Goal: Task Accomplishment & Management: Use online tool/utility

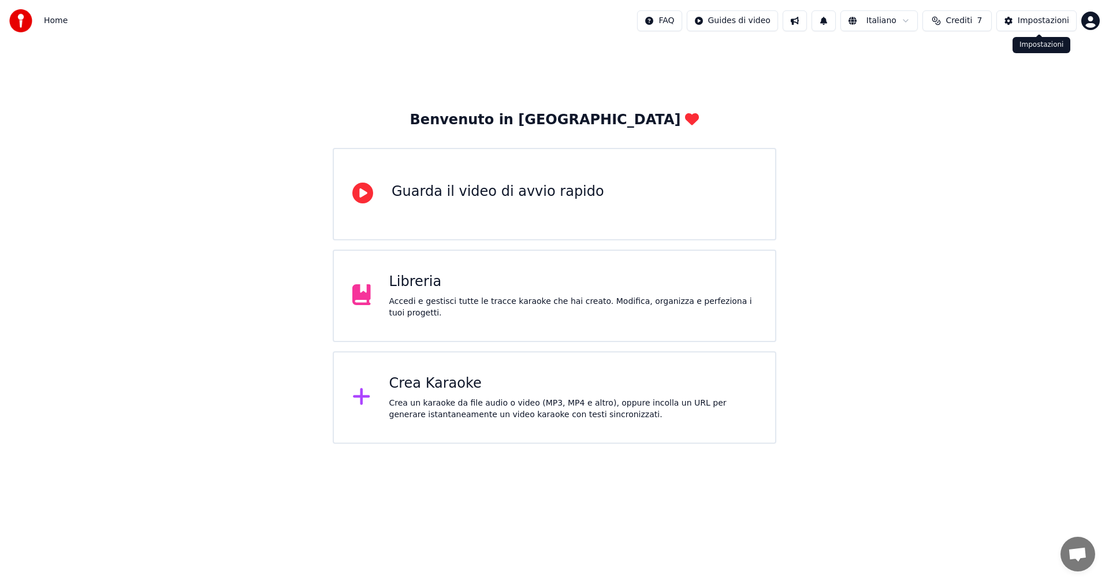
click at [1059, 21] on div "Impostazioni" at bounding box center [1043, 21] width 51 height 12
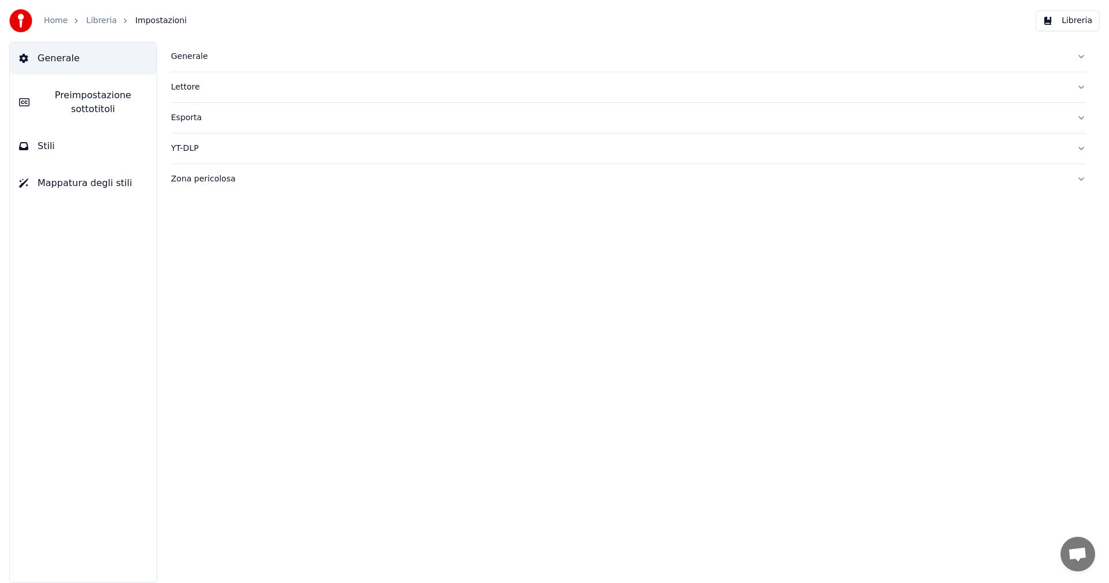
click at [89, 16] on link "Libreria" at bounding box center [101, 21] width 31 height 12
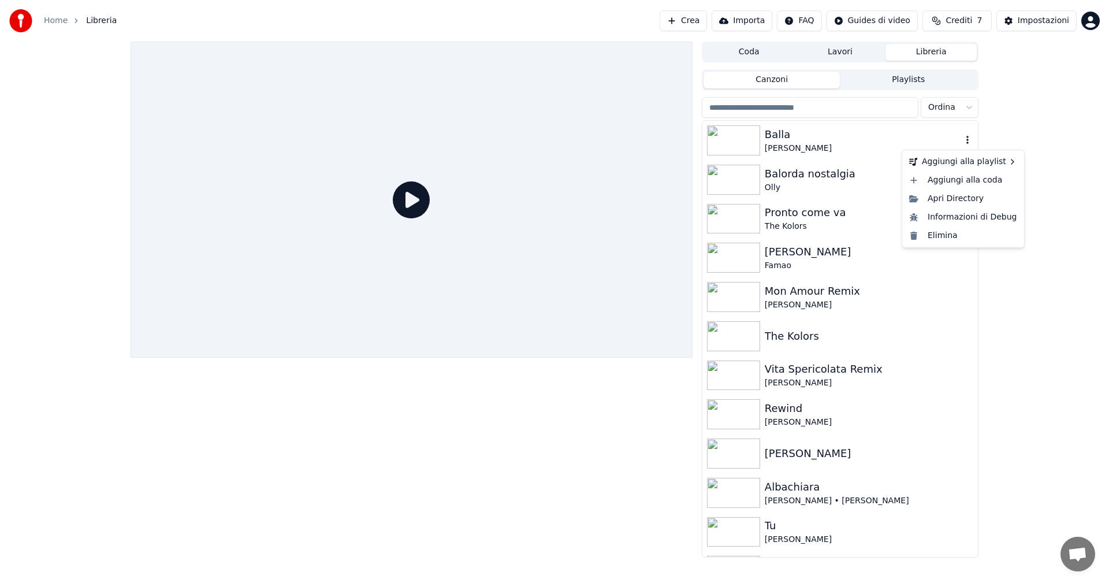
click at [962, 140] on icon "button" at bounding box center [968, 139] width 12 height 9
click at [950, 234] on div "Elimina" at bounding box center [963, 235] width 117 height 18
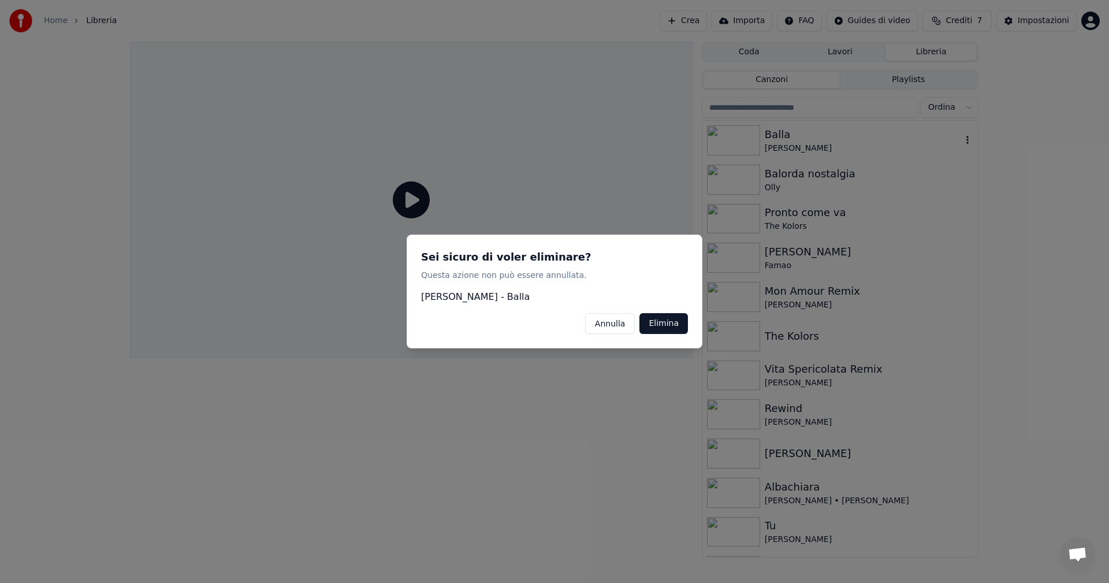
click at [669, 317] on button "Elimina" at bounding box center [663, 323] width 49 height 21
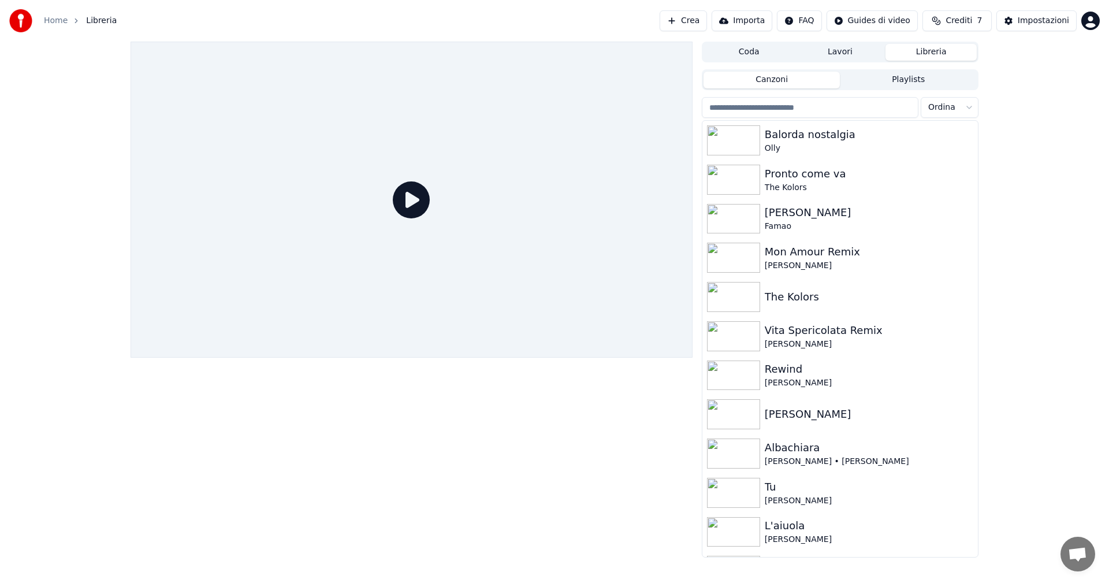
click at [697, 21] on button "Crea" at bounding box center [683, 20] width 47 height 21
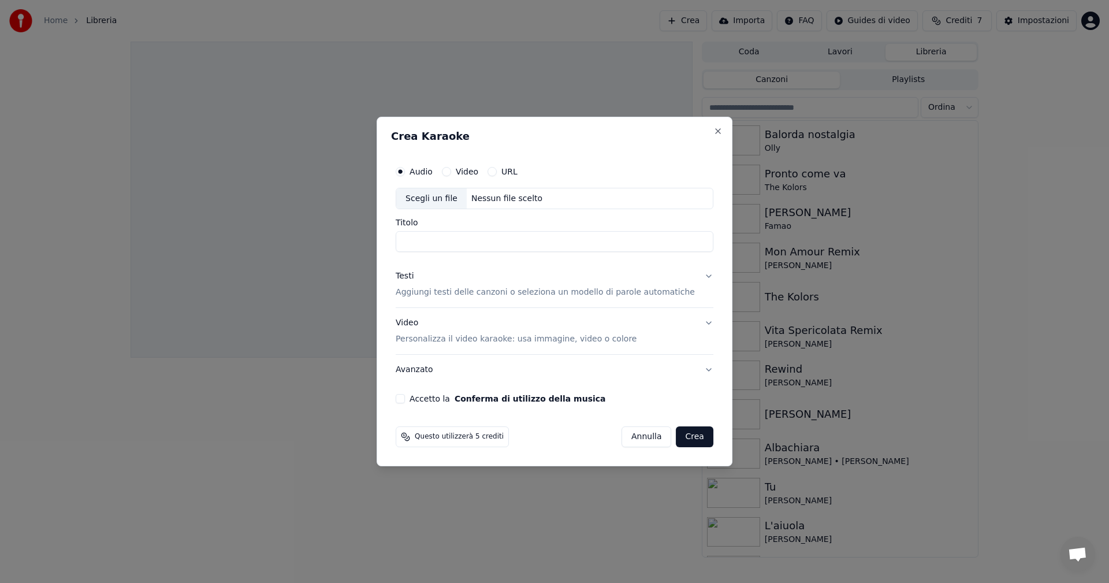
click at [454, 199] on div "Scegli un file" at bounding box center [431, 198] width 70 height 21
click at [713, 131] on button "Close" at bounding box center [717, 131] width 9 height 9
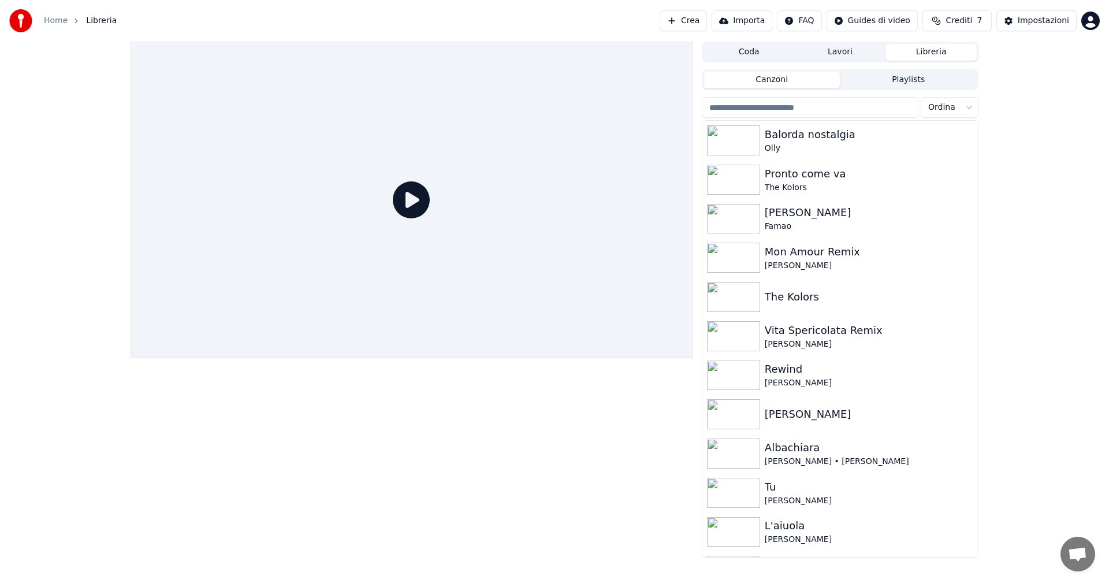
click at [707, 23] on button "Crea" at bounding box center [683, 20] width 47 height 21
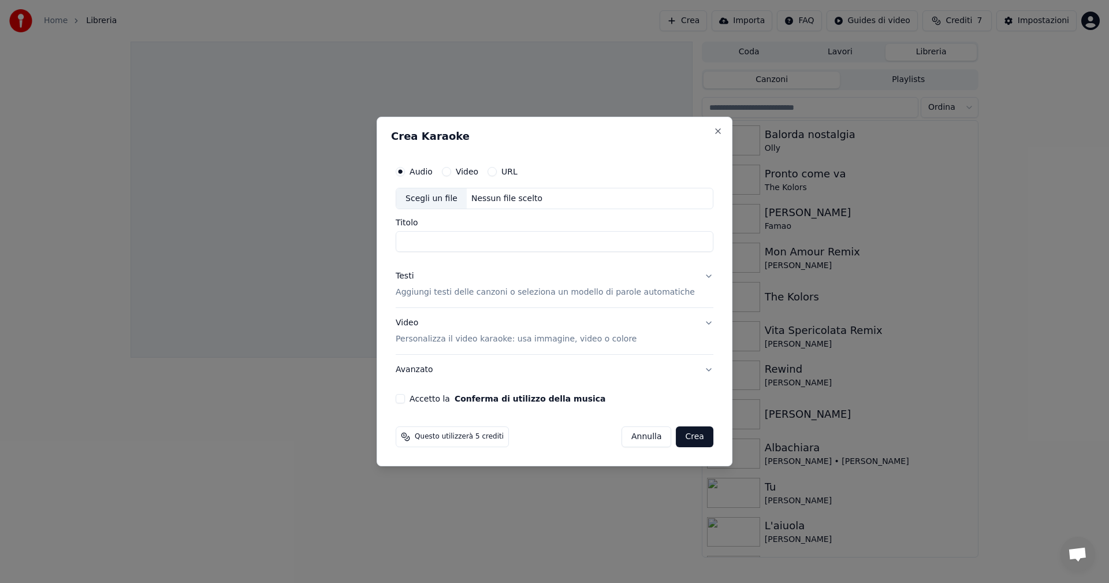
click at [458, 204] on div "Scegli un file" at bounding box center [431, 198] width 70 height 21
drag, startPoint x: 535, startPoint y: 244, endPoint x: 611, endPoint y: 247, distance: 75.7
click at [609, 245] on input "**********" at bounding box center [555, 242] width 318 height 21
type input "**********"
click at [414, 274] on div "Testi" at bounding box center [405, 277] width 18 height 12
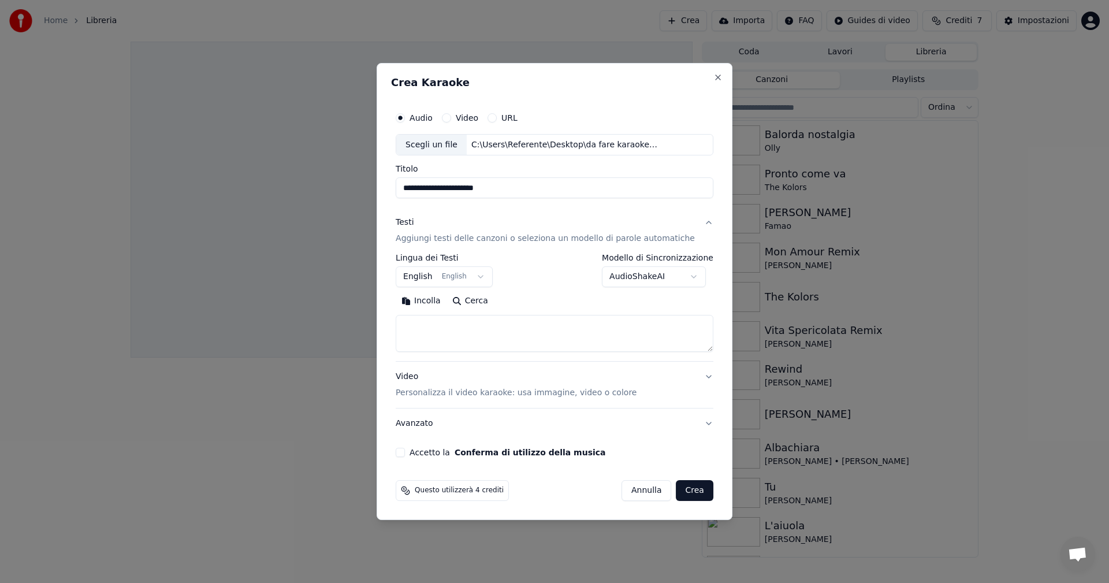
paste textarea "**********"
type textarea "**********"
click at [430, 280] on button "English English" at bounding box center [444, 277] width 97 height 21
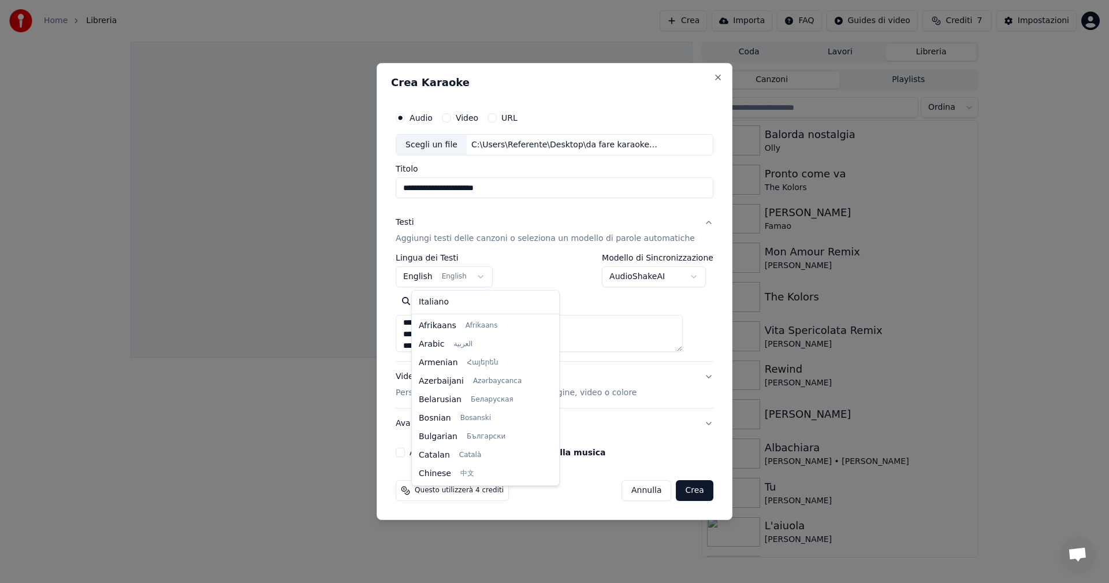
scroll to position [92, 0]
select select "**"
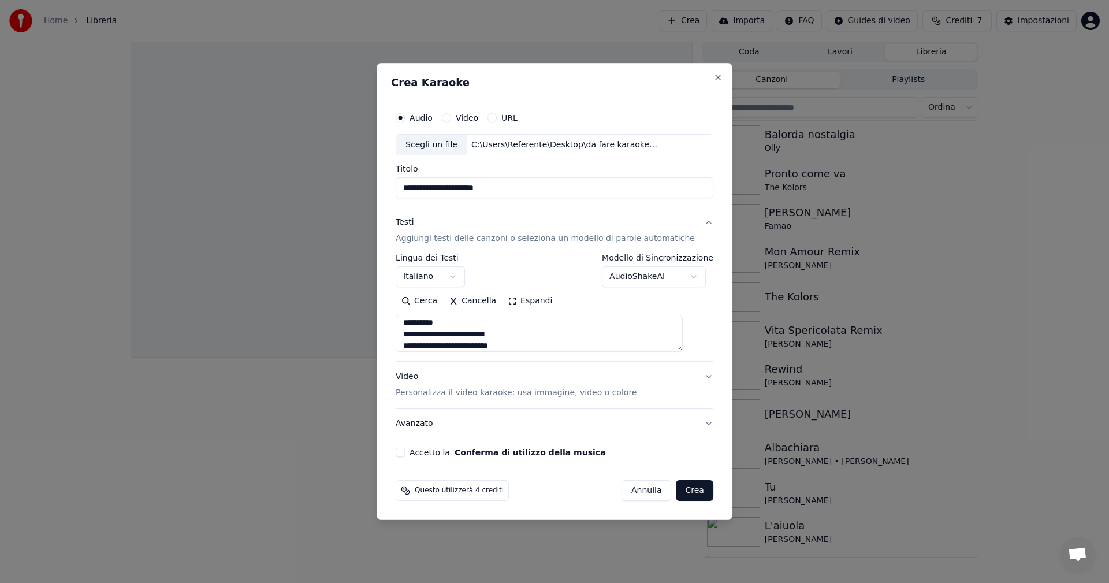
click at [440, 377] on div "Video Personalizza il video karaoke: usa immagine, video o colore" at bounding box center [516, 385] width 241 height 28
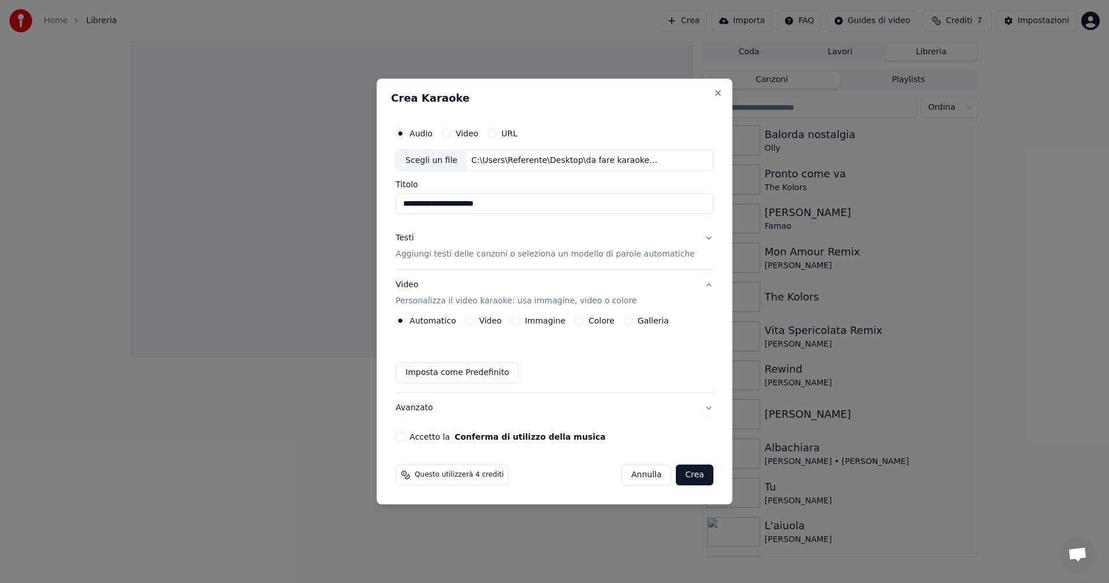
click at [595, 324] on label "Colore" at bounding box center [602, 321] width 26 height 8
click at [584, 324] on button "Colore" at bounding box center [579, 320] width 9 height 9
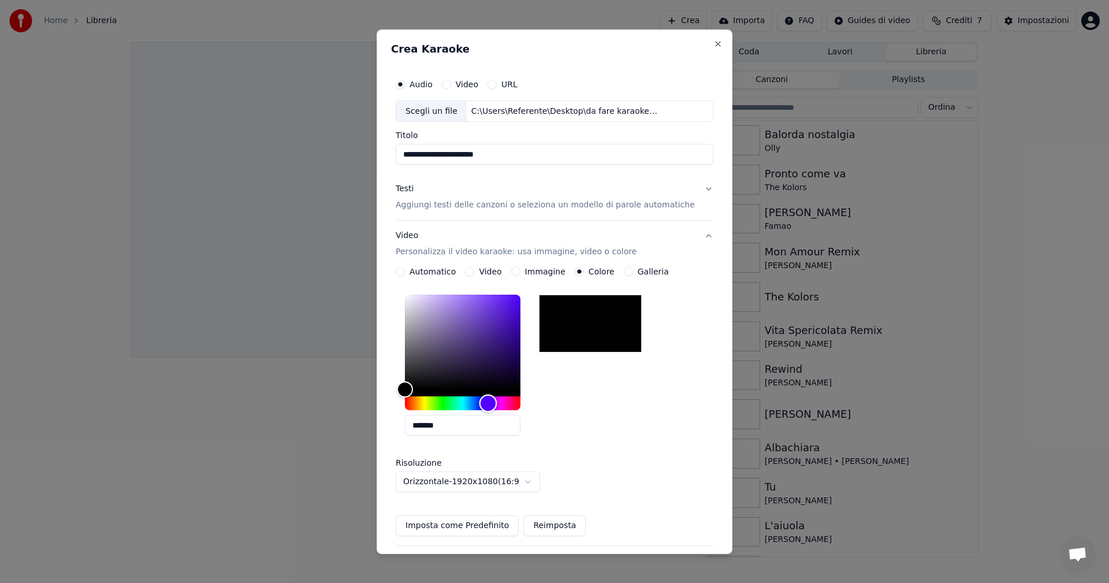
click at [498, 403] on div "Hue" at bounding box center [463, 403] width 116 height 14
click at [493, 401] on div "Hue" at bounding box center [484, 404] width 18 height 18
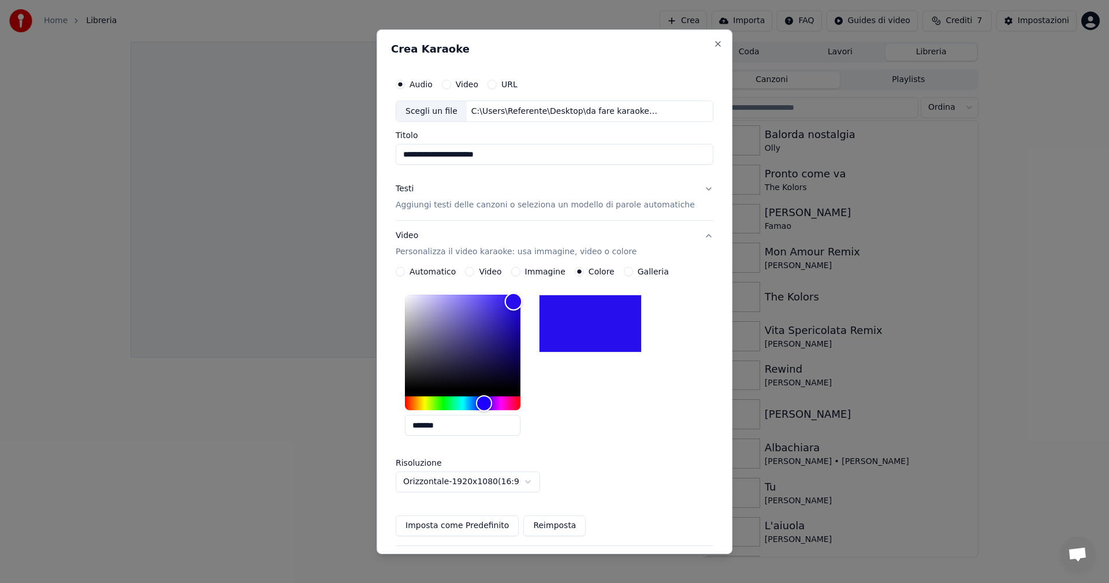
type input "*******"
drag, startPoint x: 519, startPoint y: 348, endPoint x: 528, endPoint y: 296, distance: 53.3
click at [520, 296] on div "Color" at bounding box center [463, 342] width 116 height 95
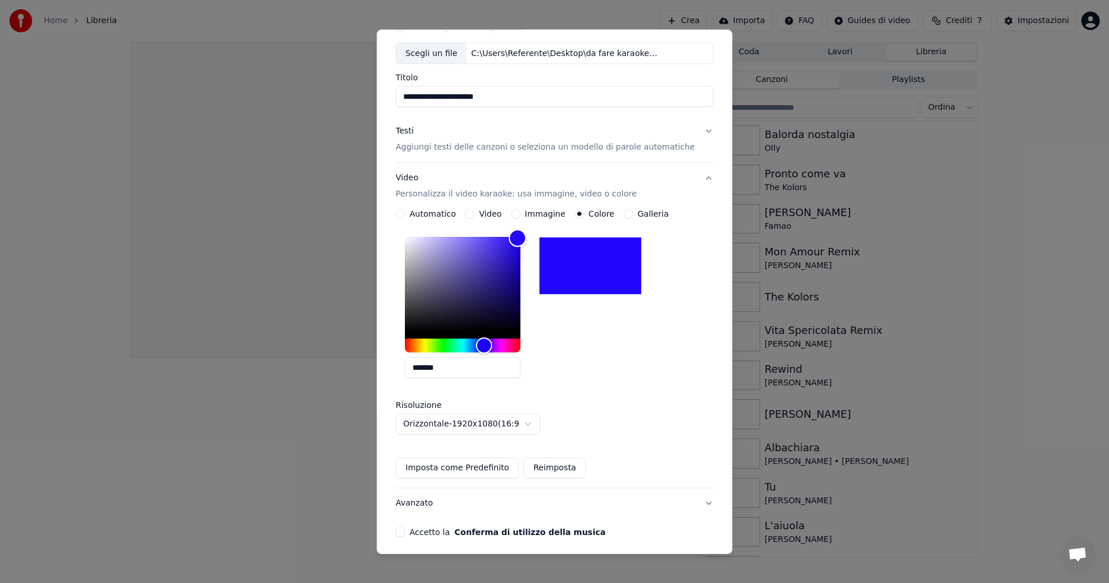
scroll to position [103, 0]
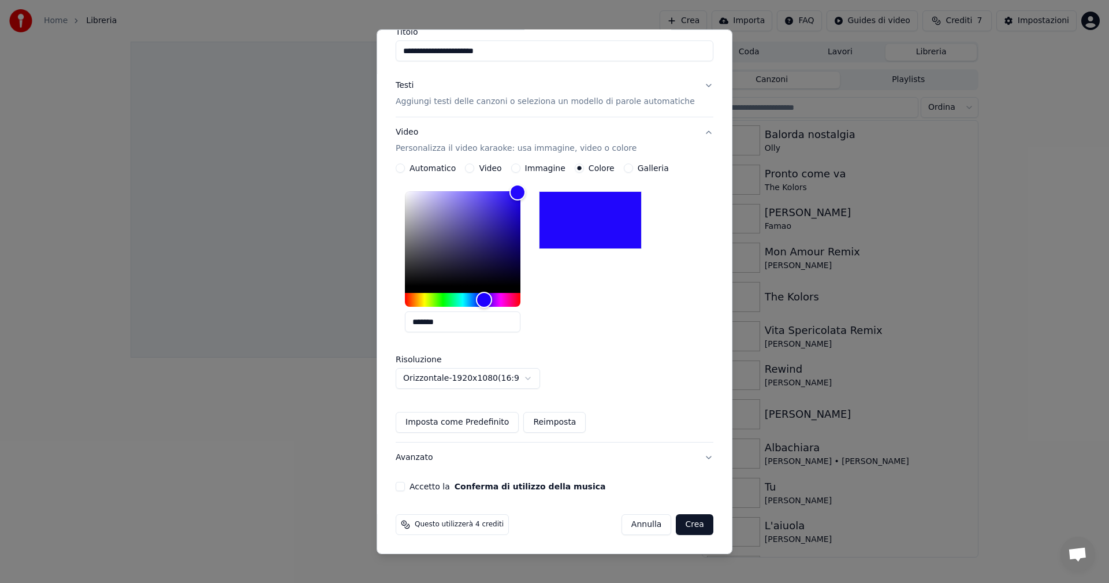
click at [421, 487] on label "Accetto la Conferma di utilizzo della musica" at bounding box center [508, 486] width 196 height 8
click at [405, 487] on button "Accetto la Conferma di utilizzo della musica" at bounding box center [400, 486] width 9 height 9
click at [677, 521] on button "Crea" at bounding box center [694, 524] width 37 height 21
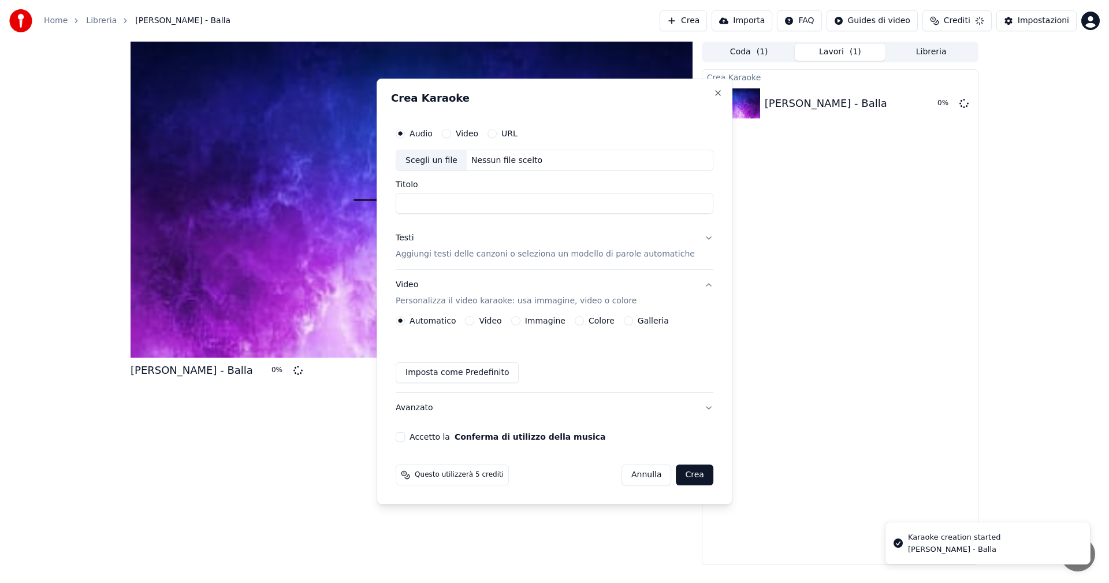
scroll to position [0, 0]
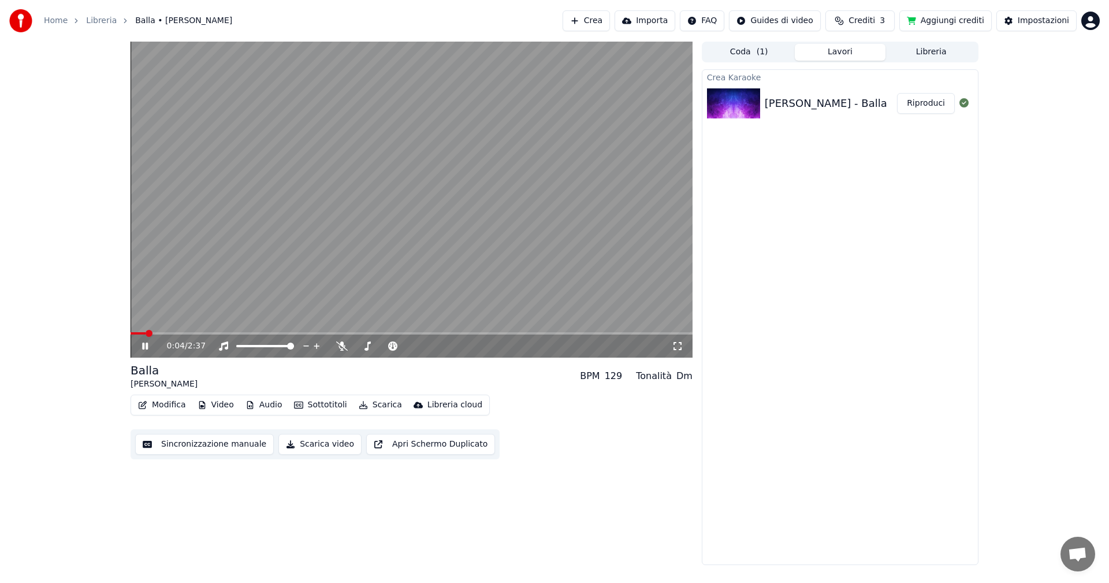
click at [342, 348] on icon at bounding box center [342, 345] width 12 height 9
click at [361, 408] on button "Scarica" at bounding box center [380, 405] width 53 height 16
click at [632, 431] on div "Modifica Video Audio Sottotitoli Scarica Libreria cloud Sincronizzazione manual…" at bounding box center [412, 427] width 562 height 65
click at [315, 444] on button "Scarica video" at bounding box center [319, 444] width 83 height 21
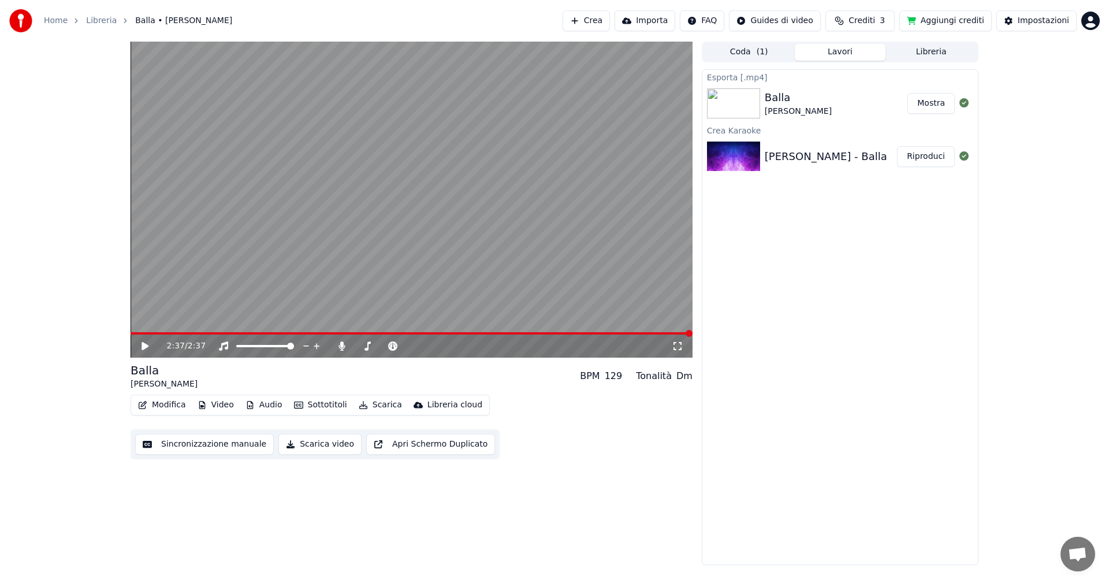
click at [932, 111] on button "Mostra" at bounding box center [930, 103] width 47 height 21
click at [176, 405] on button "Modifica" at bounding box center [161, 405] width 57 height 16
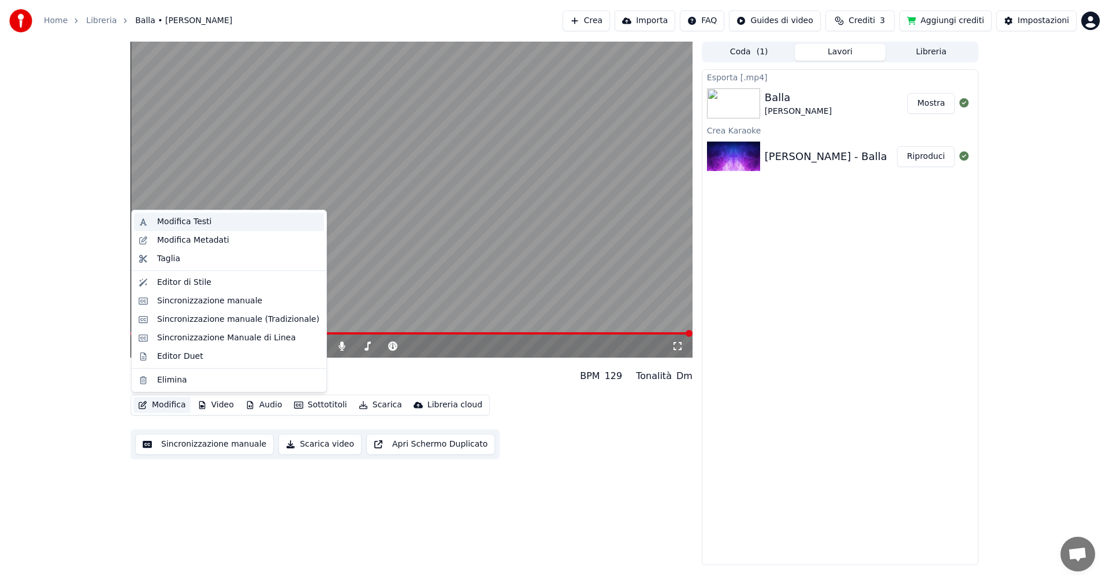
click at [234, 225] on div "Modifica Testi" at bounding box center [238, 222] width 162 height 12
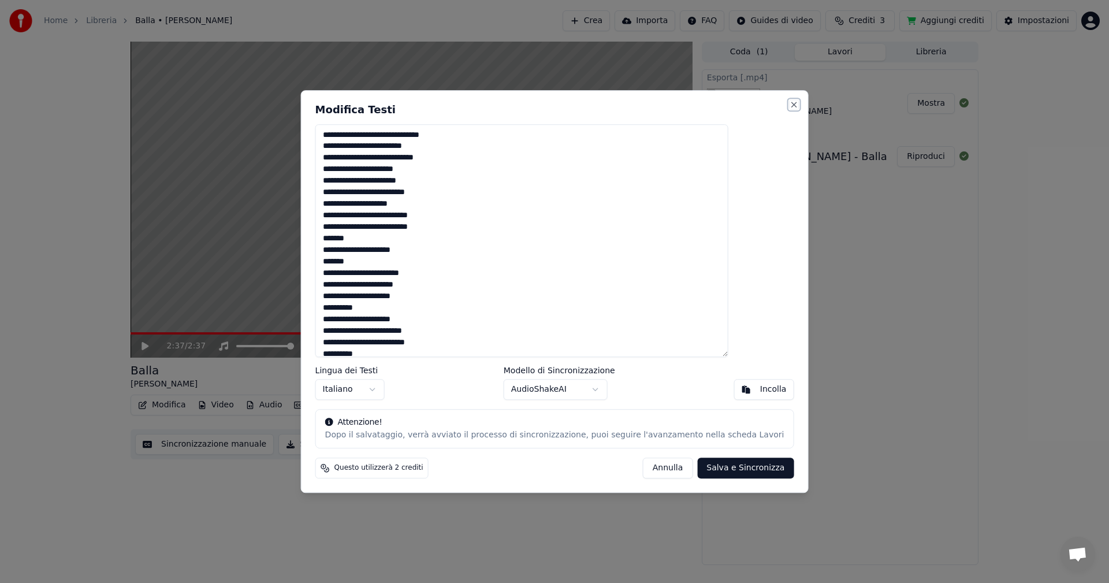
click at [789, 105] on button "Close" at bounding box center [793, 104] width 9 height 9
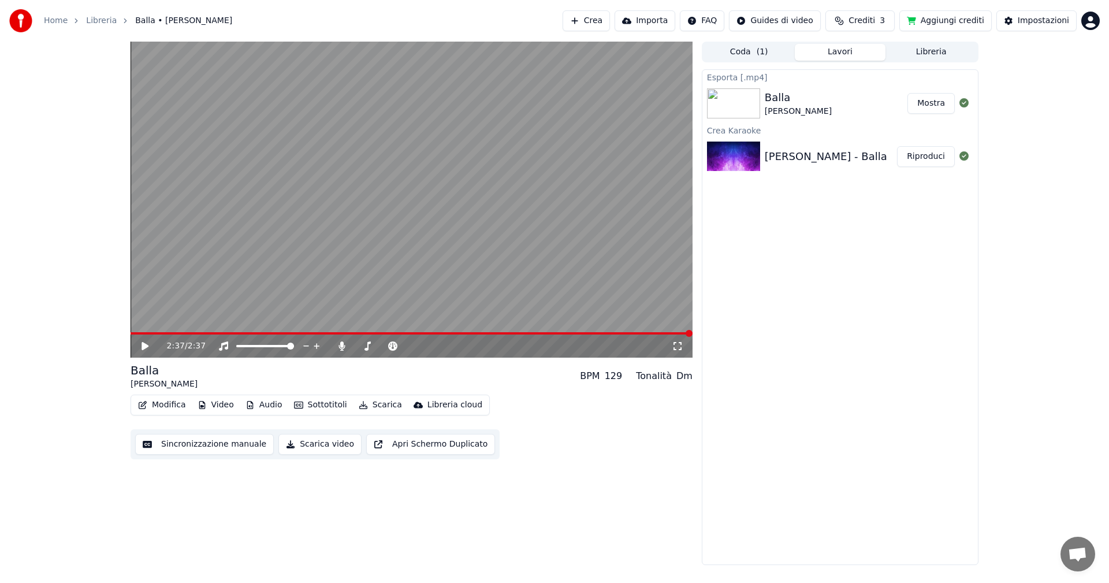
click at [226, 403] on button "Video" at bounding box center [216, 405] width 46 height 16
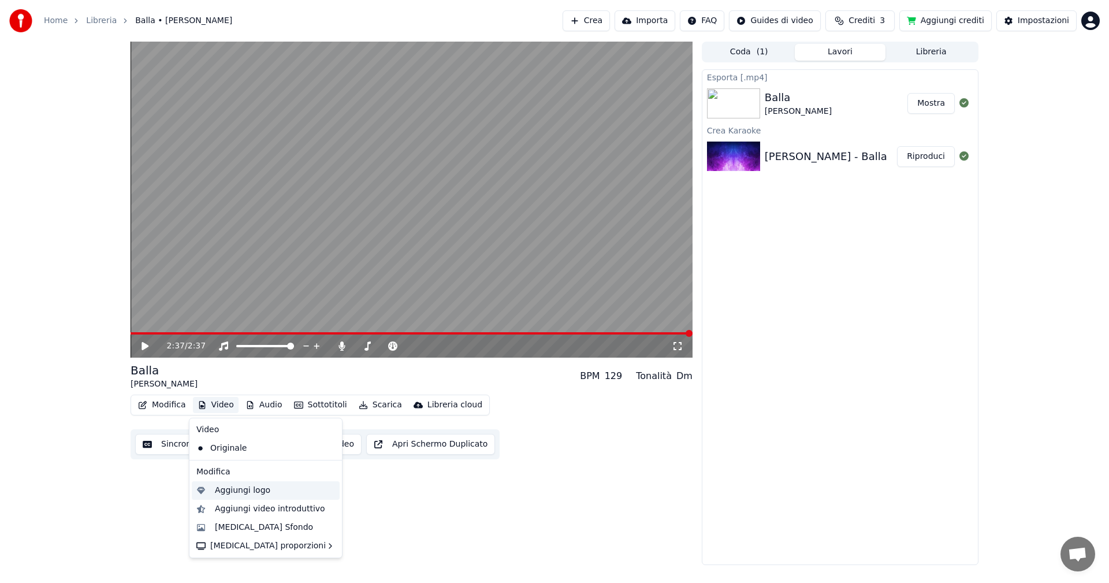
click at [265, 486] on div "Aggiungi logo" at bounding box center [275, 491] width 120 height 12
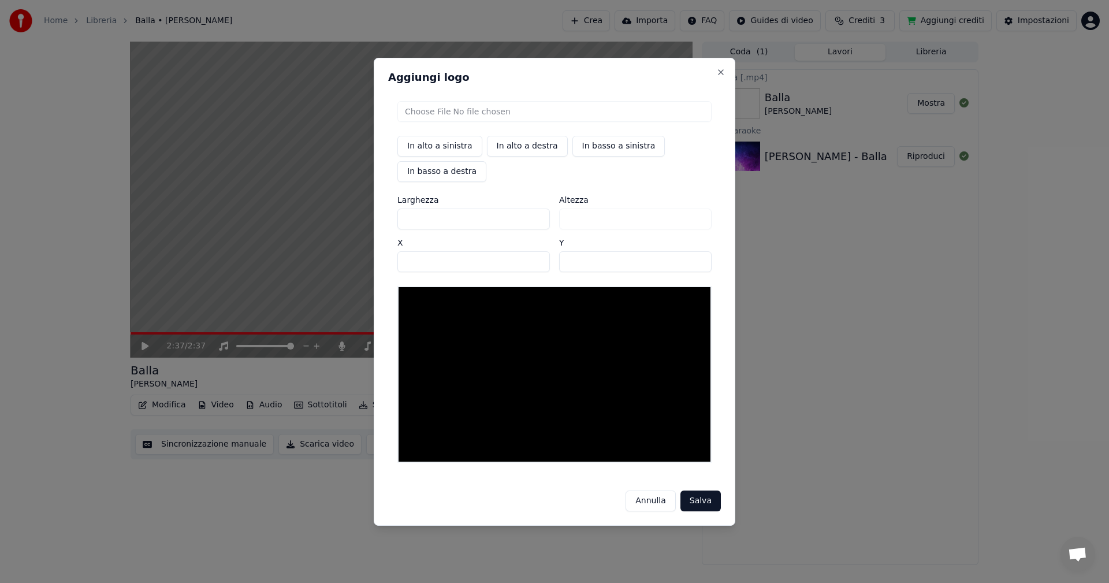
click at [449, 148] on button "In alto a sinistra" at bounding box center [439, 146] width 85 height 21
click at [444, 113] on input "file" at bounding box center [554, 111] width 314 height 21
type input "**********"
type input "***"
click at [695, 501] on button "Salva" at bounding box center [700, 500] width 40 height 21
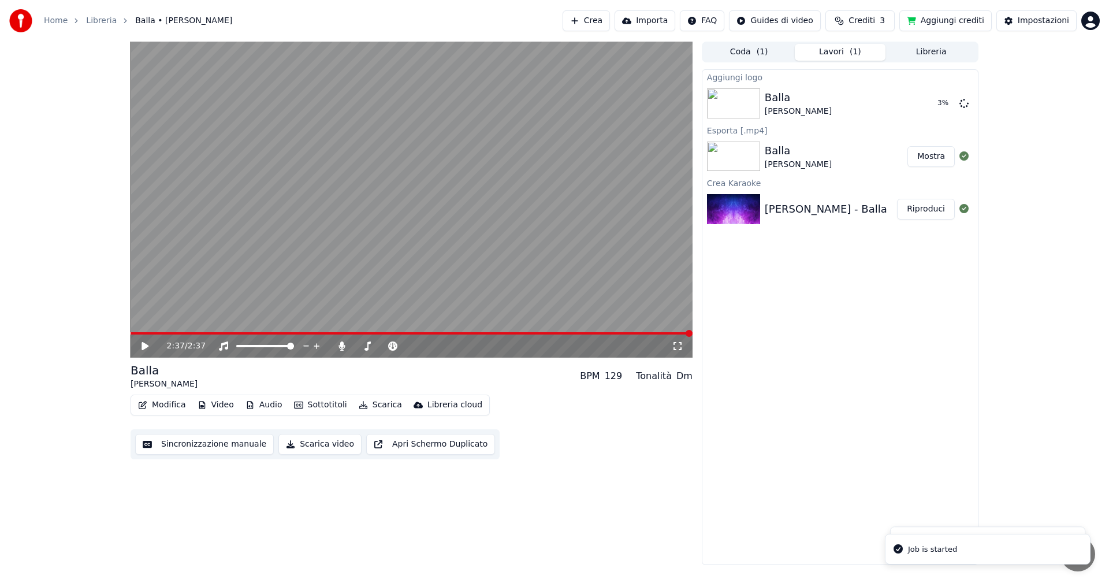
drag, startPoint x: 241, startPoint y: 332, endPoint x: 169, endPoint y: 333, distance: 72.8
click at [169, 333] on div "2:37 / 2:37" at bounding box center [412, 200] width 562 height 316
click at [175, 334] on span at bounding box center [412, 333] width 562 height 2
click at [196, 334] on span at bounding box center [412, 333] width 562 height 2
click at [146, 346] on icon at bounding box center [145, 346] width 6 height 7
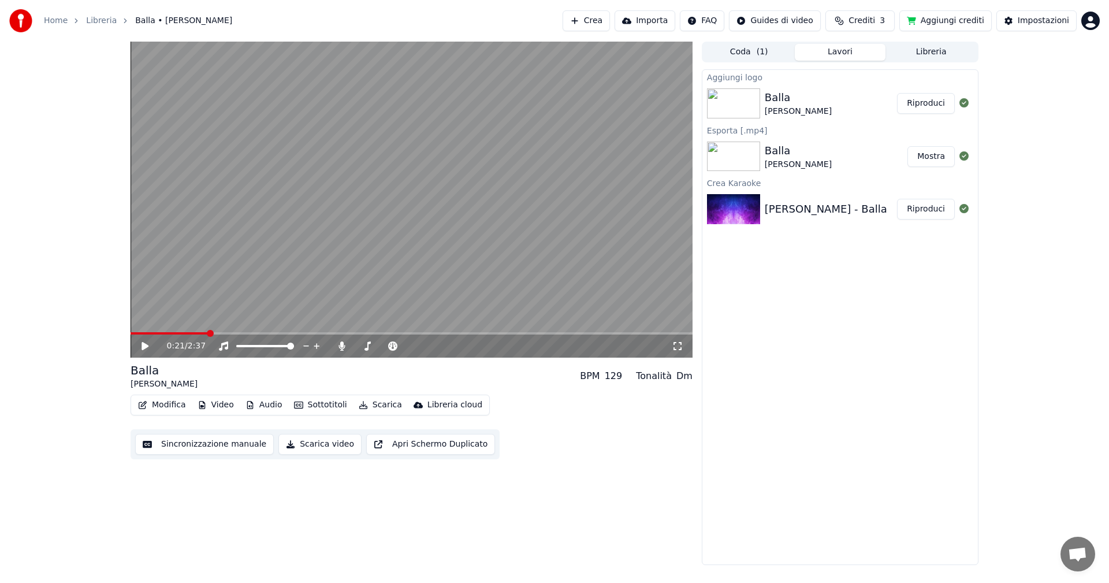
click at [917, 105] on button "Riproduci" at bounding box center [926, 103] width 58 height 21
click at [681, 348] on icon at bounding box center [678, 345] width 12 height 9
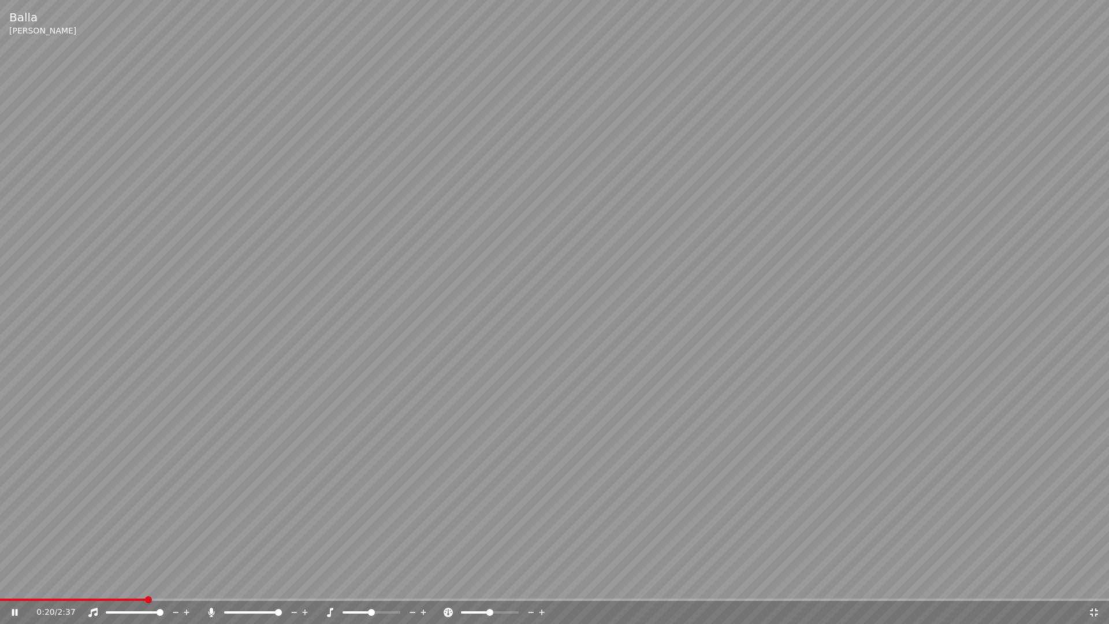
click at [684, 296] on video at bounding box center [554, 312] width 1109 height 624
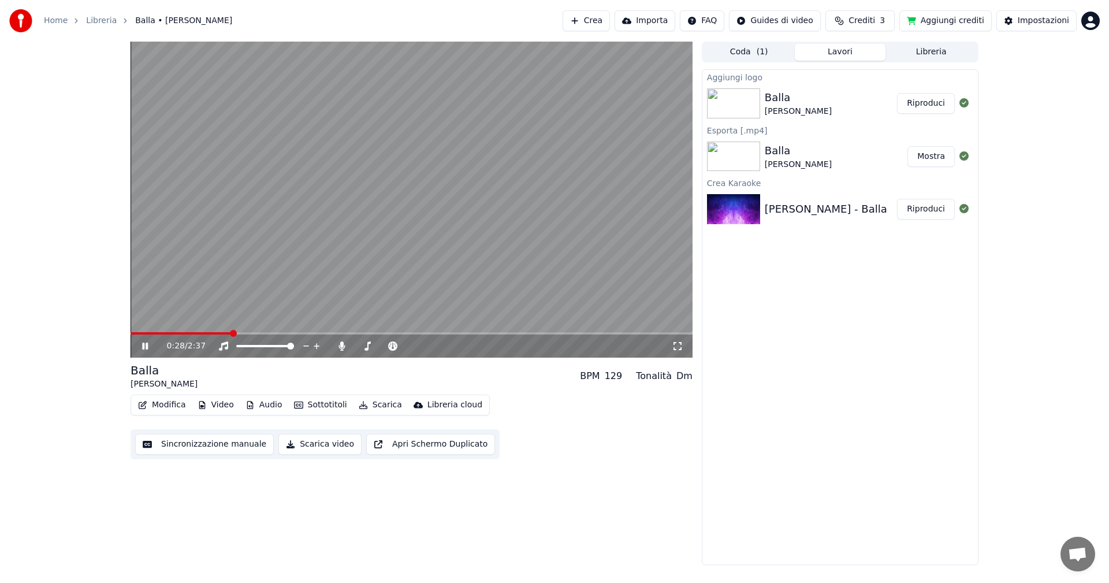
click at [144, 346] on icon at bounding box center [145, 346] width 6 height 7
click at [803, 27] on html "Home Libreria Balla • [PERSON_NAME] Crea Importa FAQ Guides di video Crediti 3 …" at bounding box center [554, 291] width 1109 height 583
click at [803, 59] on div "Guida di sincronizzazione dei testi" at bounding box center [797, 64] width 147 height 18
click at [610, 24] on button "Crea" at bounding box center [586, 20] width 47 height 21
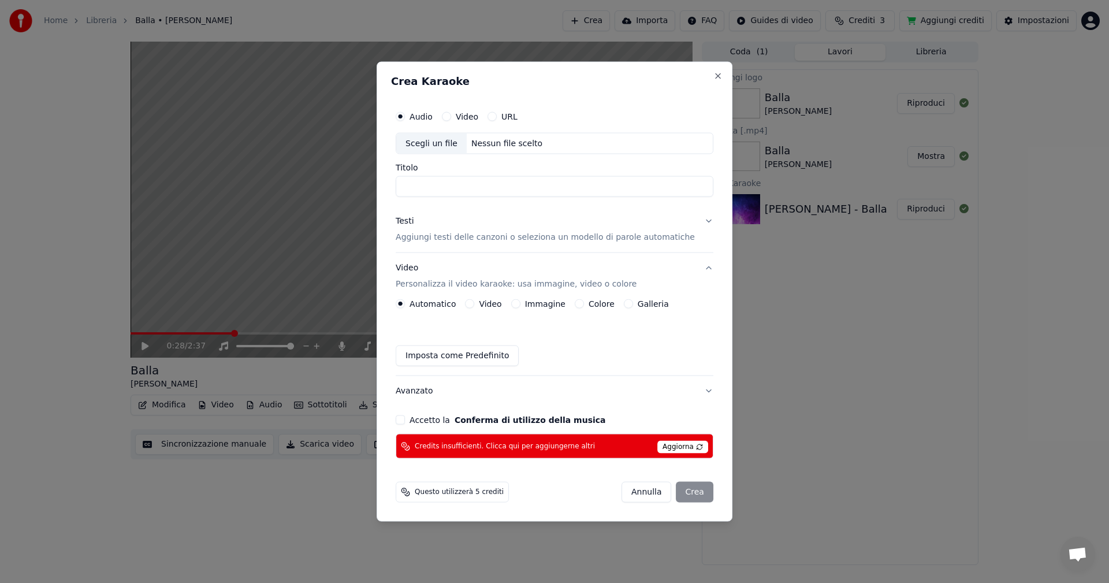
click at [444, 148] on div "Scegli un file" at bounding box center [431, 143] width 70 height 21
type input "**********"
click at [713, 77] on button "Close" at bounding box center [717, 75] width 9 height 9
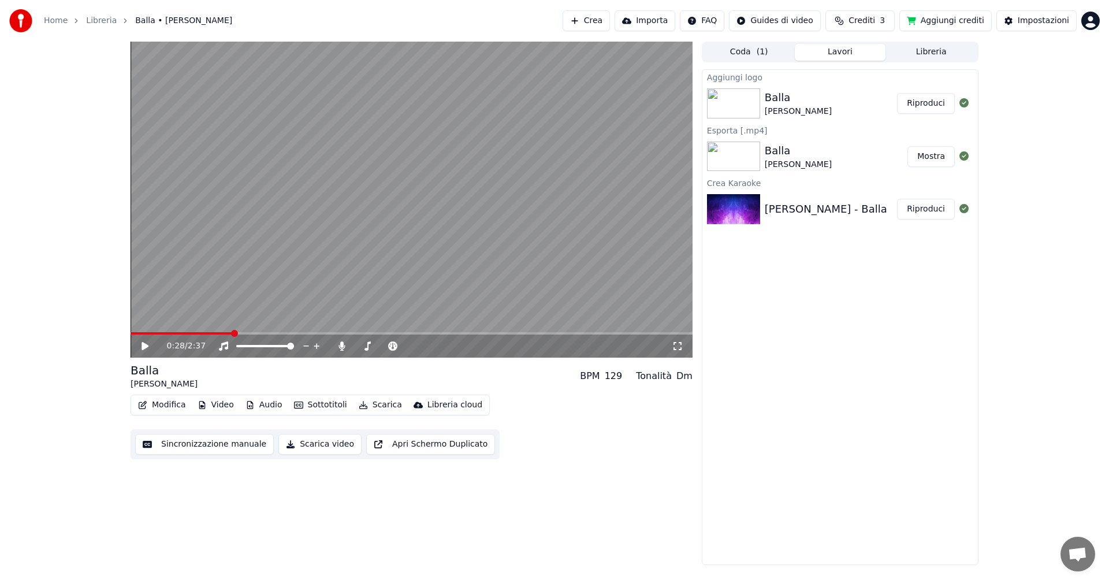
click at [912, 47] on button "Libreria" at bounding box center [931, 52] width 91 height 17
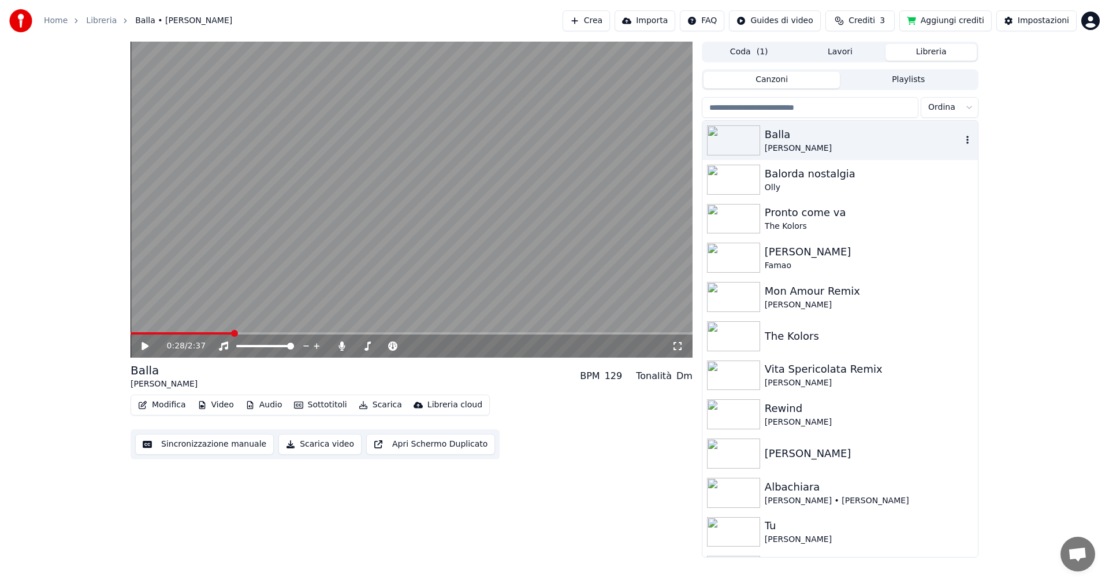
click at [780, 147] on div "[PERSON_NAME]" at bounding box center [863, 149] width 197 height 12
click at [753, 172] on img at bounding box center [733, 180] width 53 height 30
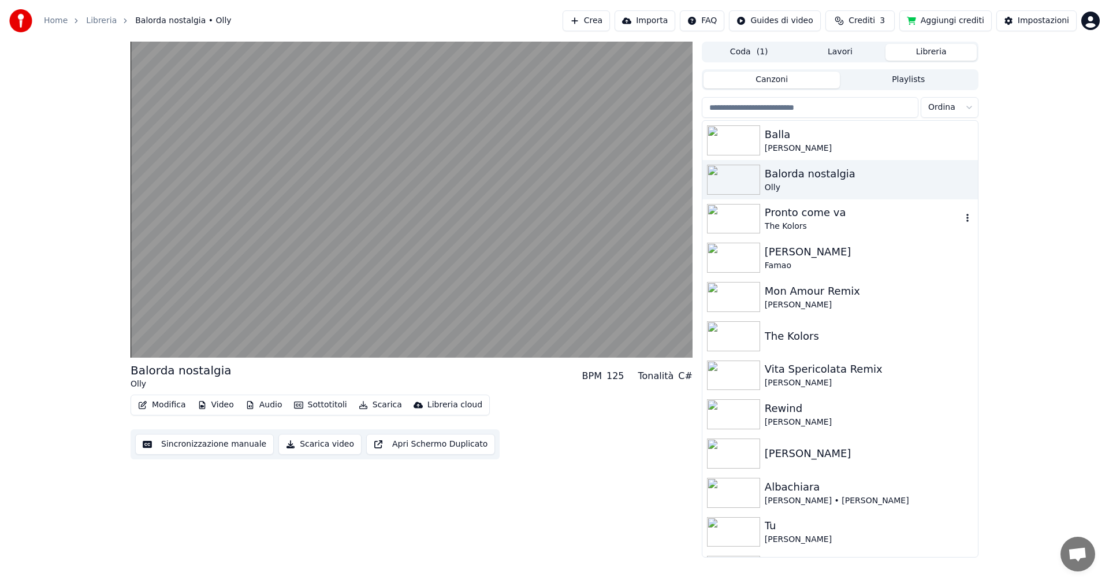
click at [745, 218] on img at bounding box center [733, 219] width 53 height 30
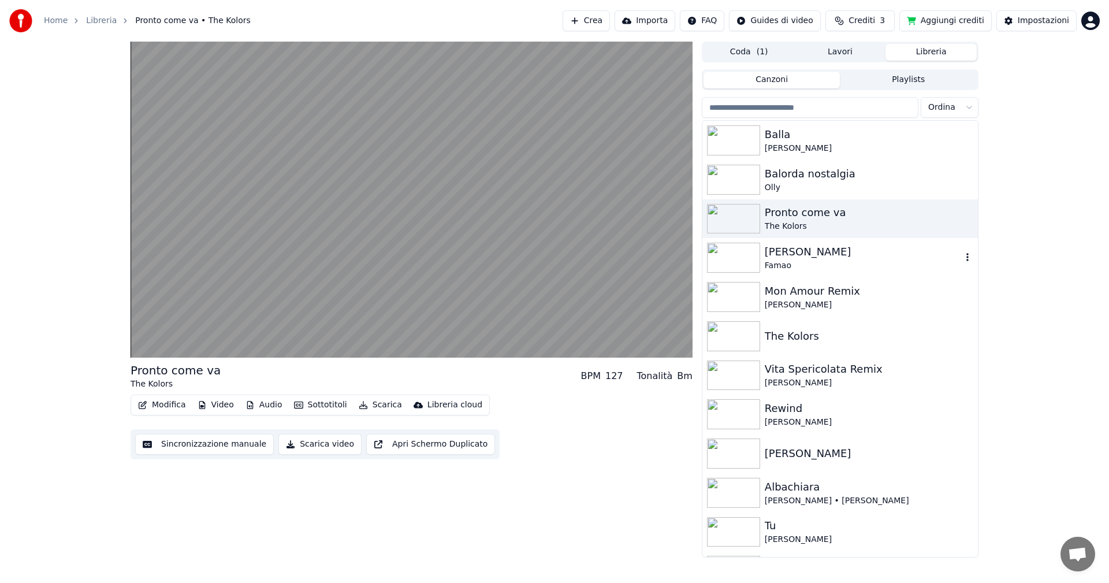
click at [741, 252] on img at bounding box center [733, 258] width 53 height 30
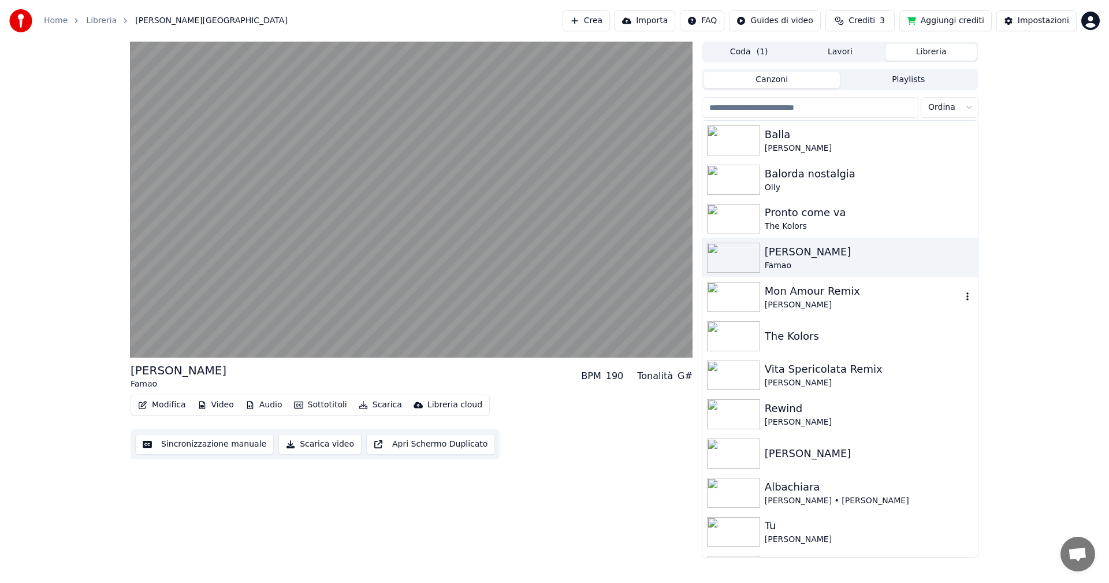
click at [738, 292] on img at bounding box center [733, 297] width 53 height 30
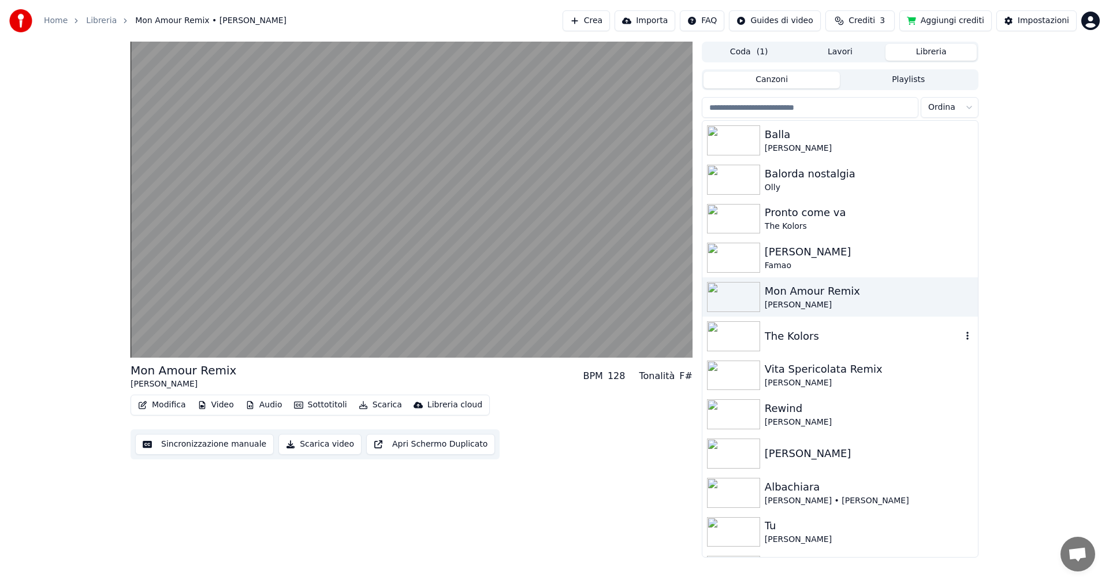
click at [736, 330] on img at bounding box center [733, 336] width 53 height 30
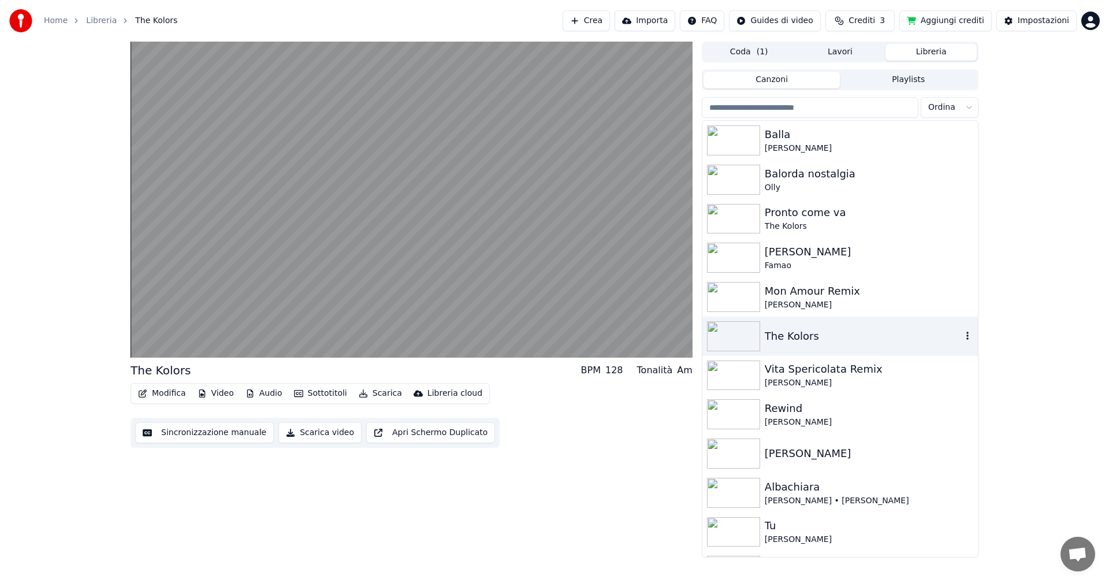
scroll to position [58, 0]
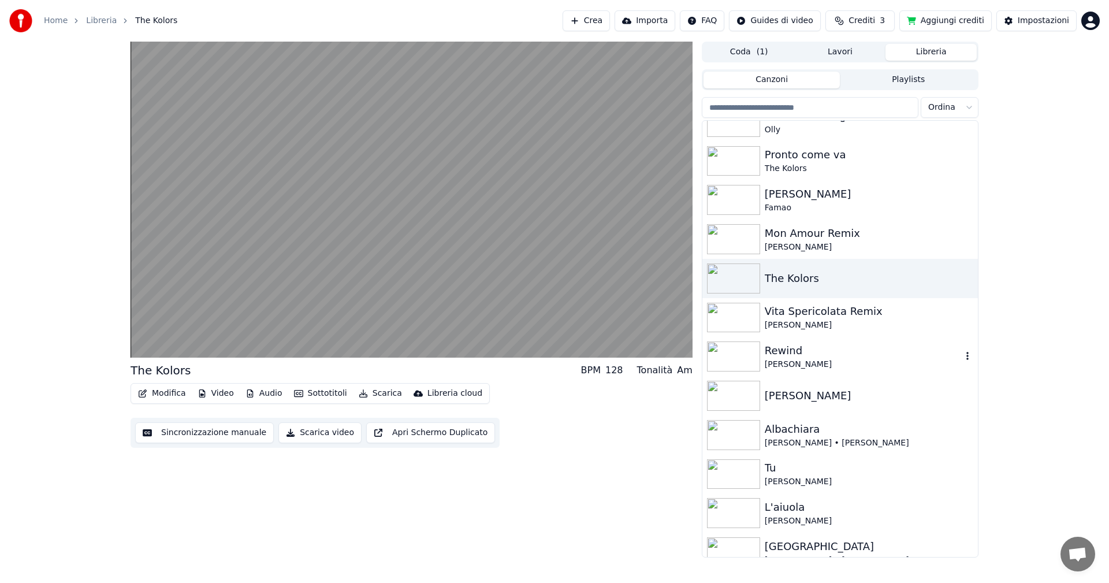
click at [736, 338] on div "Rewind [PERSON_NAME]" at bounding box center [840, 356] width 276 height 39
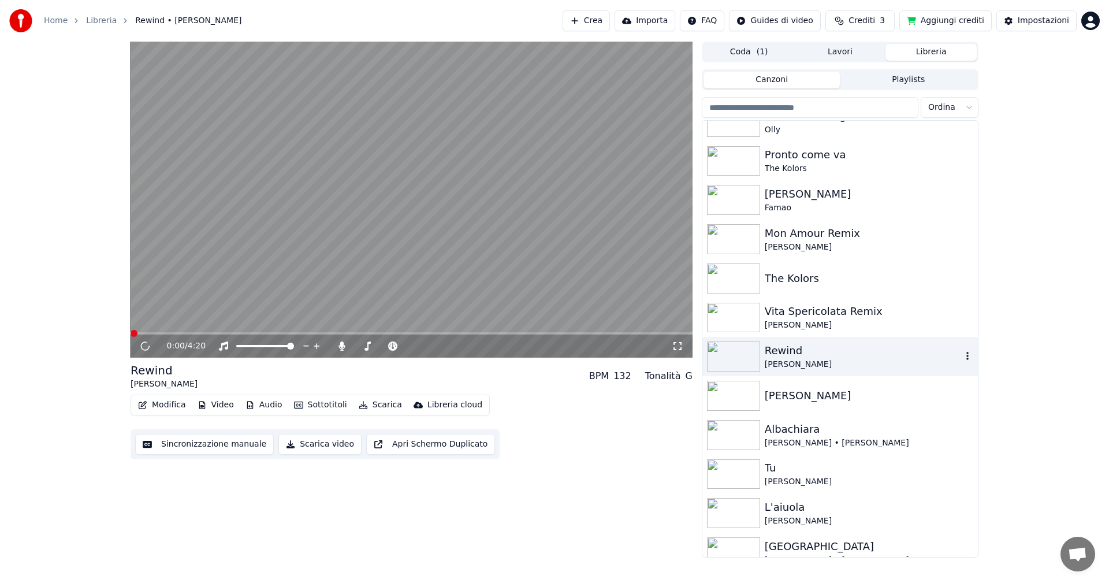
scroll to position [116, 0]
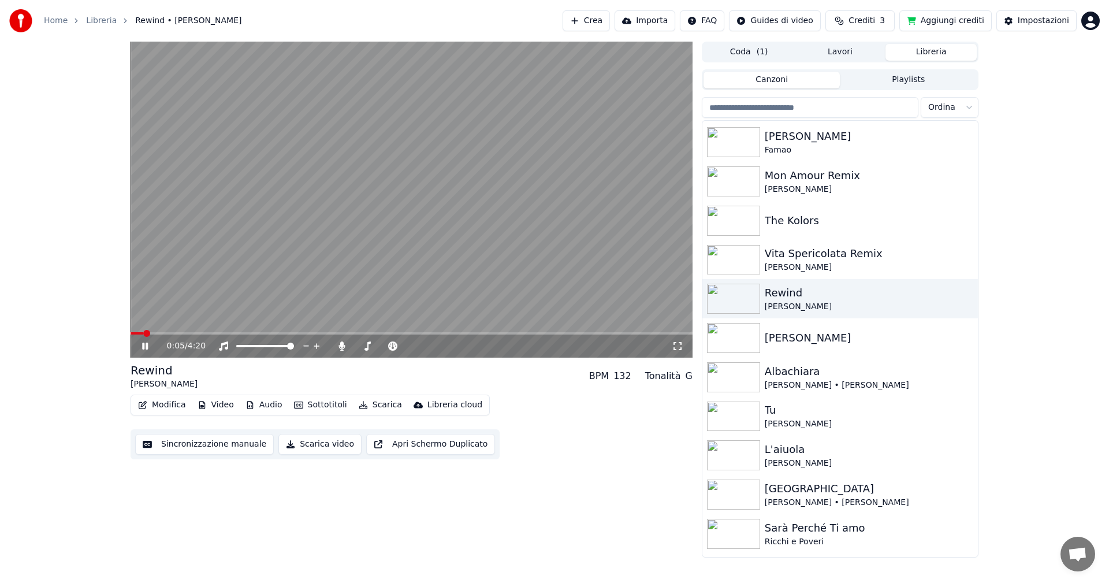
click at [143, 350] on icon at bounding box center [153, 345] width 27 height 9
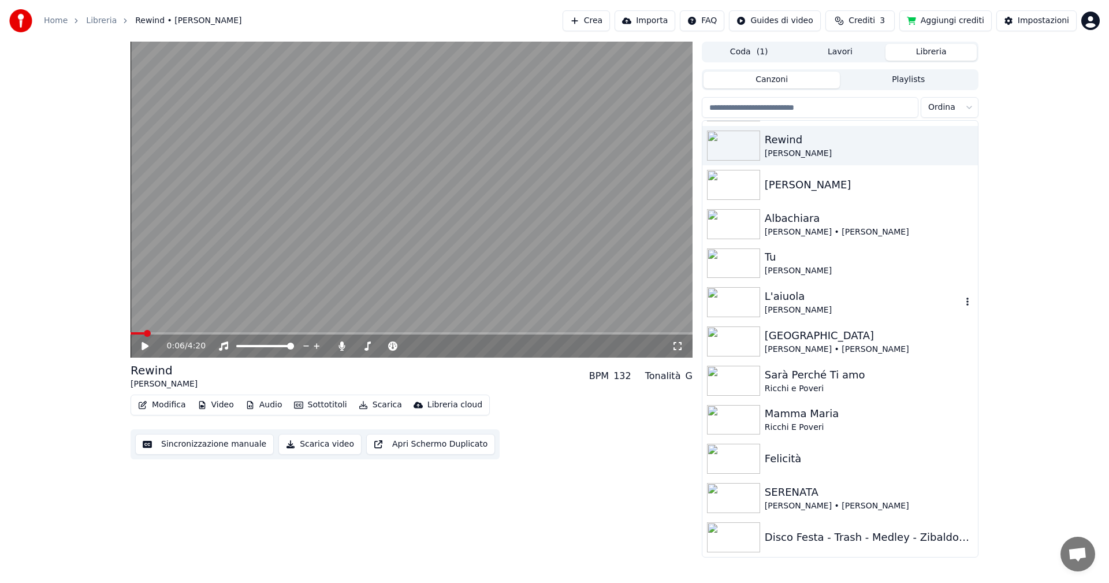
scroll to position [0, 0]
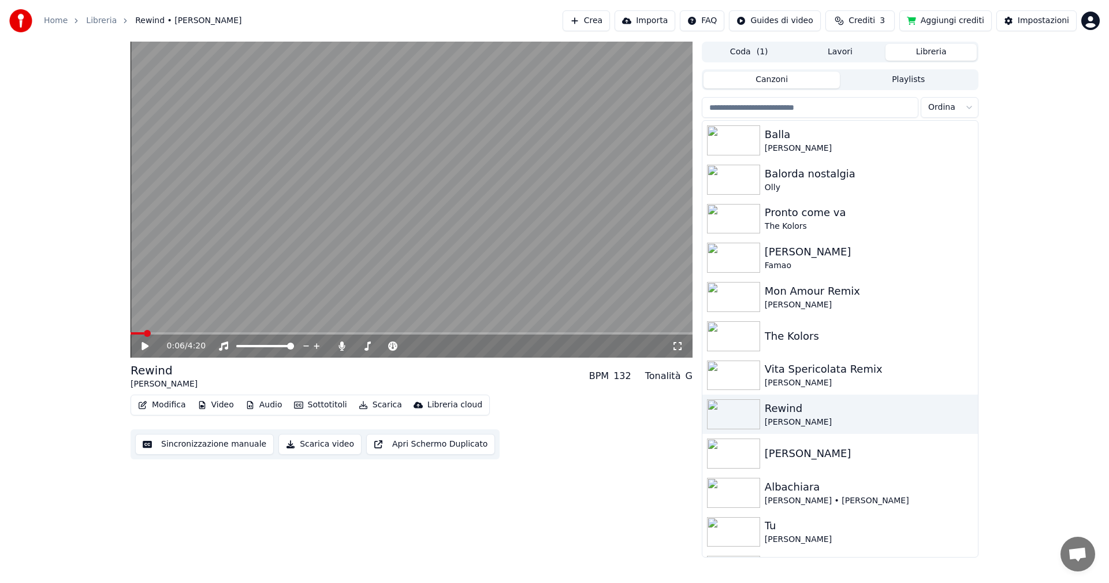
click at [894, 89] on div "Canzoni Playlists" at bounding box center [840, 79] width 277 height 21
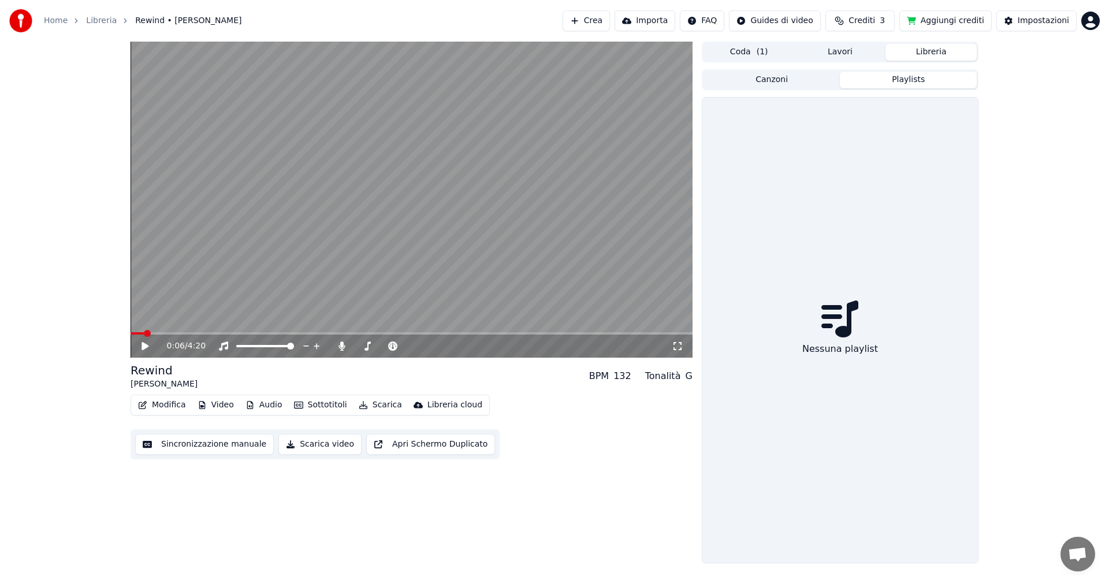
click at [895, 84] on button "Playlists" at bounding box center [908, 80] width 137 height 17
click at [802, 83] on button "Canzoni" at bounding box center [772, 80] width 137 height 17
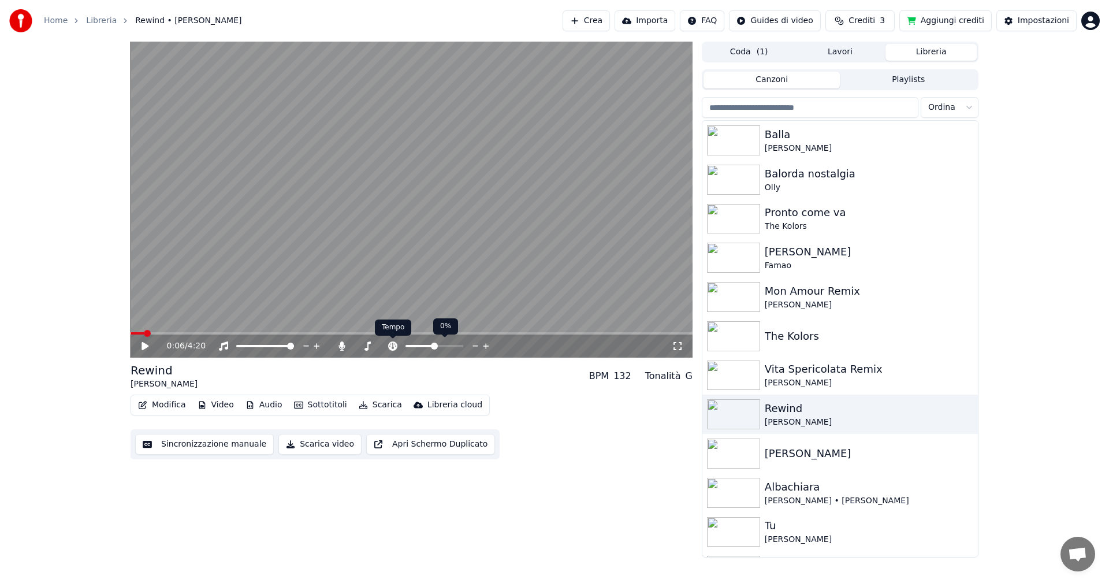
click at [396, 345] on icon at bounding box center [392, 345] width 9 height 9
click at [395, 346] on icon at bounding box center [393, 345] width 12 height 9
click at [552, 378] on div "Rewind [PERSON_NAME] BPM 132 Tonalità G" at bounding box center [412, 376] width 562 height 28
